Goal: Obtain resource: Download file/media

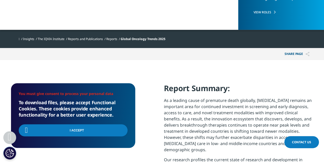
scroll to position [38, 0]
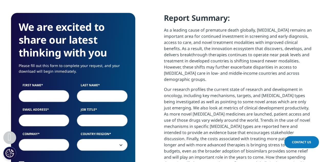
scroll to position [280, 0]
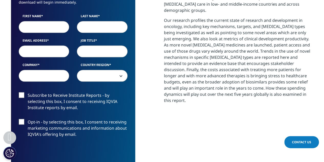
drag, startPoint x: 327, startPoint y: 75, endPoint x: 309, endPoint y: 27, distance: 51.3
click at [66, 29] on input "First Name" at bounding box center [44, 27] width 51 height 12
click at [30, 23] on input "ゆゆえ" at bounding box center [44, 27] width 51 height 12
drag, startPoint x: 42, startPoint y: 25, endPoint x: 7, endPoint y: 26, distance: 35.1
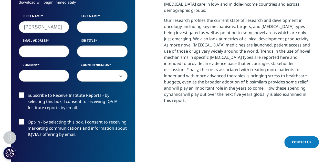
click at [7, 26] on section "We are excited to share our latest thinking with you Please fill out this form …" at bounding box center [162, 85] width 324 height 329
type input "yuyue"
click at [94, 28] on input "Last Name" at bounding box center [102, 27] width 51 height 12
type input "ding"
click at [59, 46] on input "Email Address" at bounding box center [44, 51] width 51 height 12
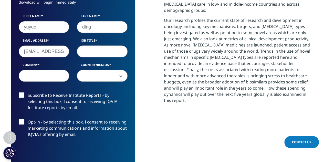
scroll to position [0, 6]
type input "yuyue.ding@iqvia.com"
click at [96, 48] on input "Job Title" at bounding box center [102, 51] width 51 height 12
type input "CM"
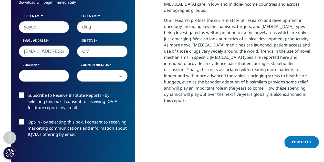
click at [37, 81] on div "Company" at bounding box center [44, 72] width 58 height 19
click at [31, 74] on input "Company" at bounding box center [44, 76] width 51 height 12
type input "IQVIA"
click at [103, 74] on span at bounding box center [102, 76] width 50 height 12
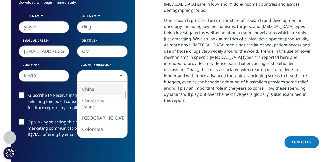
select select "China"
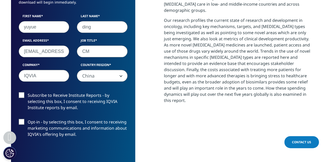
click at [26, 96] on label "Subscribe to Receive Institute Reports - by selecting this box, I consent to re…" at bounding box center [73, 102] width 109 height 21
click at [28, 92] on input "Subscribe to Receive Institute Reports - by selecting this box, I consent to re…" at bounding box center [28, 92] width 0 height 0
click at [45, 124] on label "Opt-in - by selecting this box, I consent to receiving marketing communications…" at bounding box center [73, 129] width 109 height 21
click at [28, 119] on input "Opt-in - by selecting this box, I consent to receiving marketing communications…" at bounding box center [28, 119] width 0 height 0
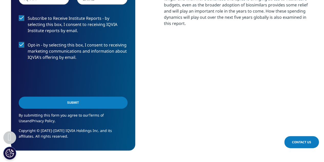
click at [62, 99] on input "Submit" at bounding box center [73, 102] width 109 height 12
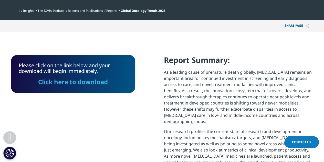
scroll to position [155, 0]
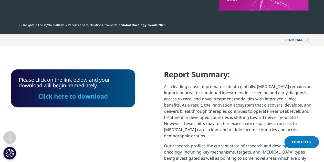
click at [97, 96] on link "Click here to download" at bounding box center [73, 96] width 70 height 8
